Goal: Task Accomplishment & Management: Manage account settings

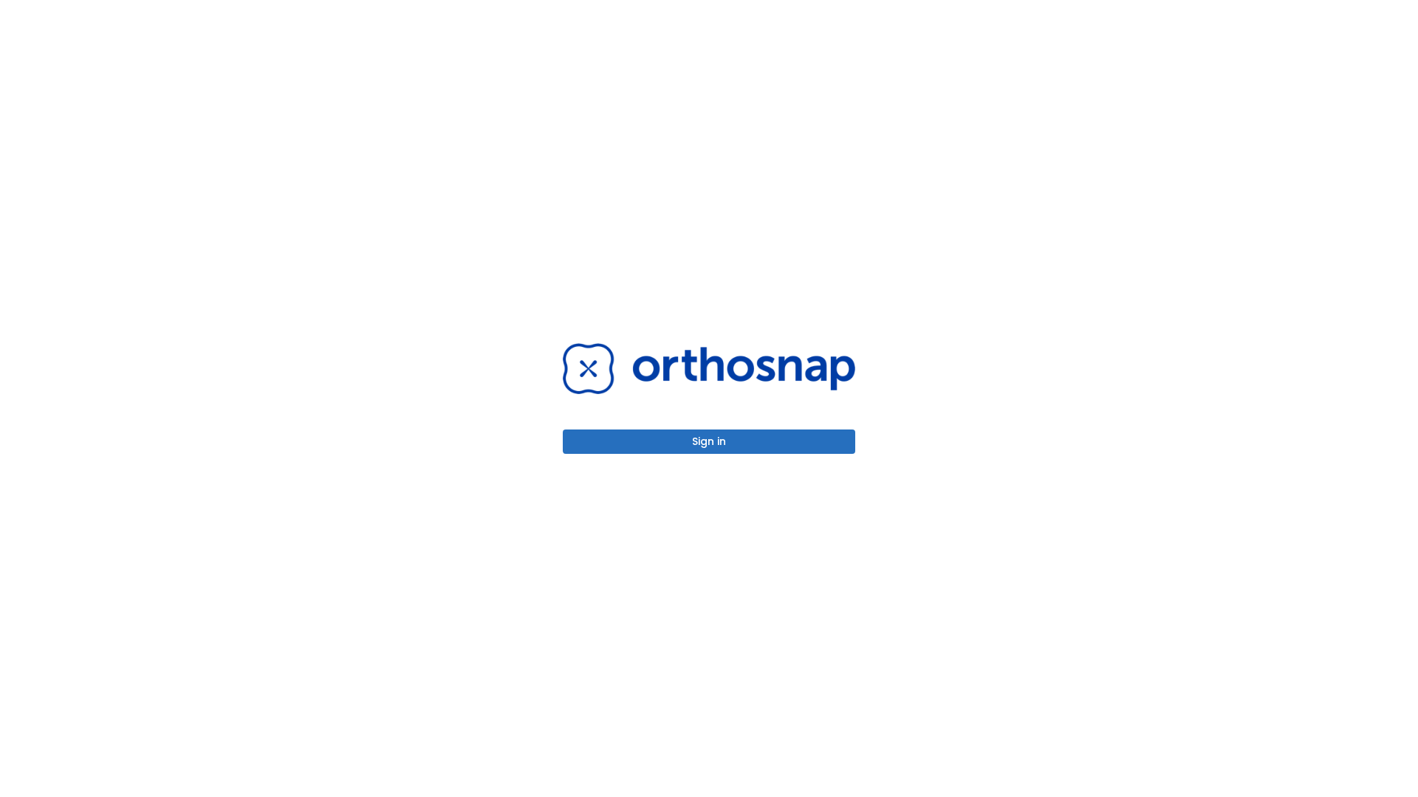
click at [709, 442] on button "Sign in" at bounding box center [709, 442] width 292 height 24
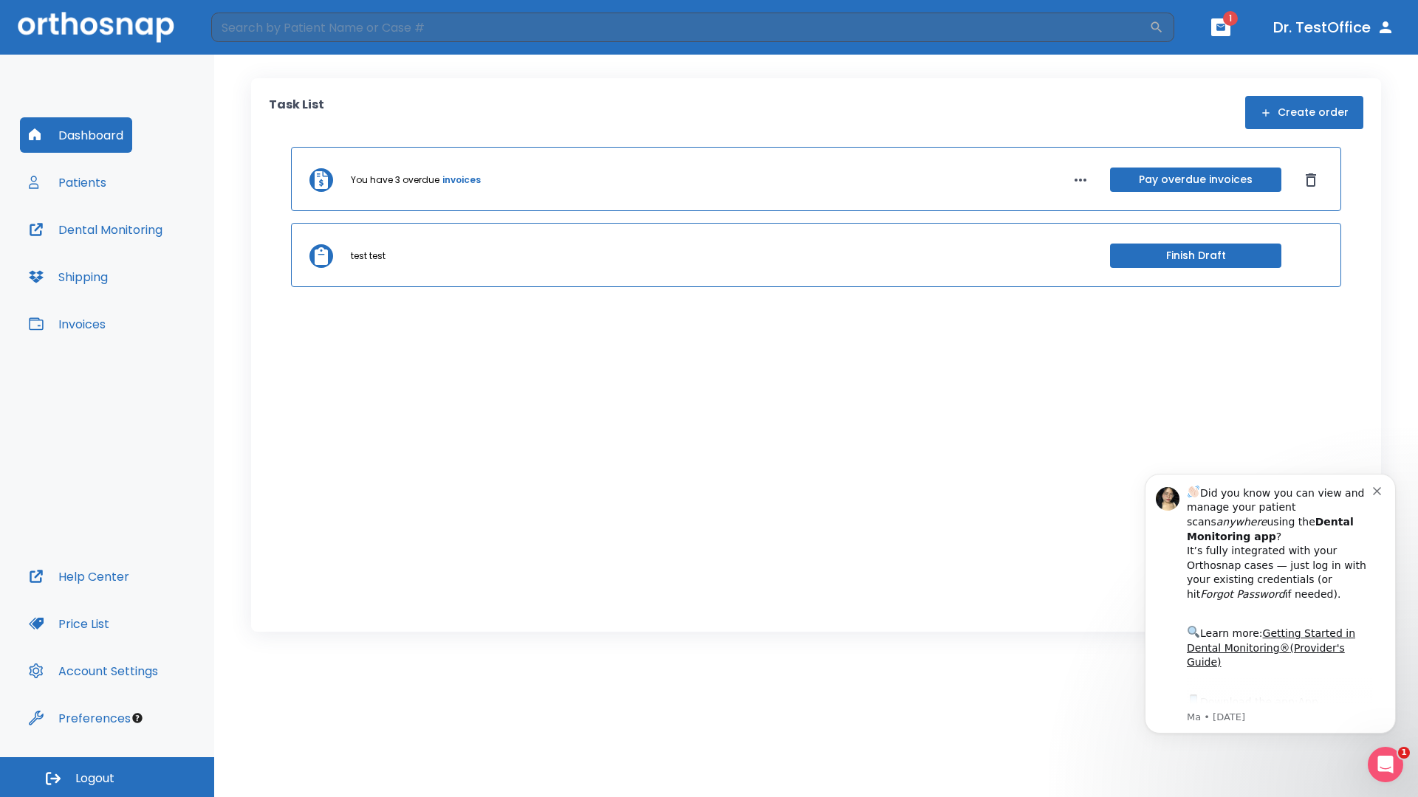
click at [107, 778] on span "Logout" at bounding box center [94, 779] width 39 height 16
